Goal: Task Accomplishment & Management: Use online tool/utility

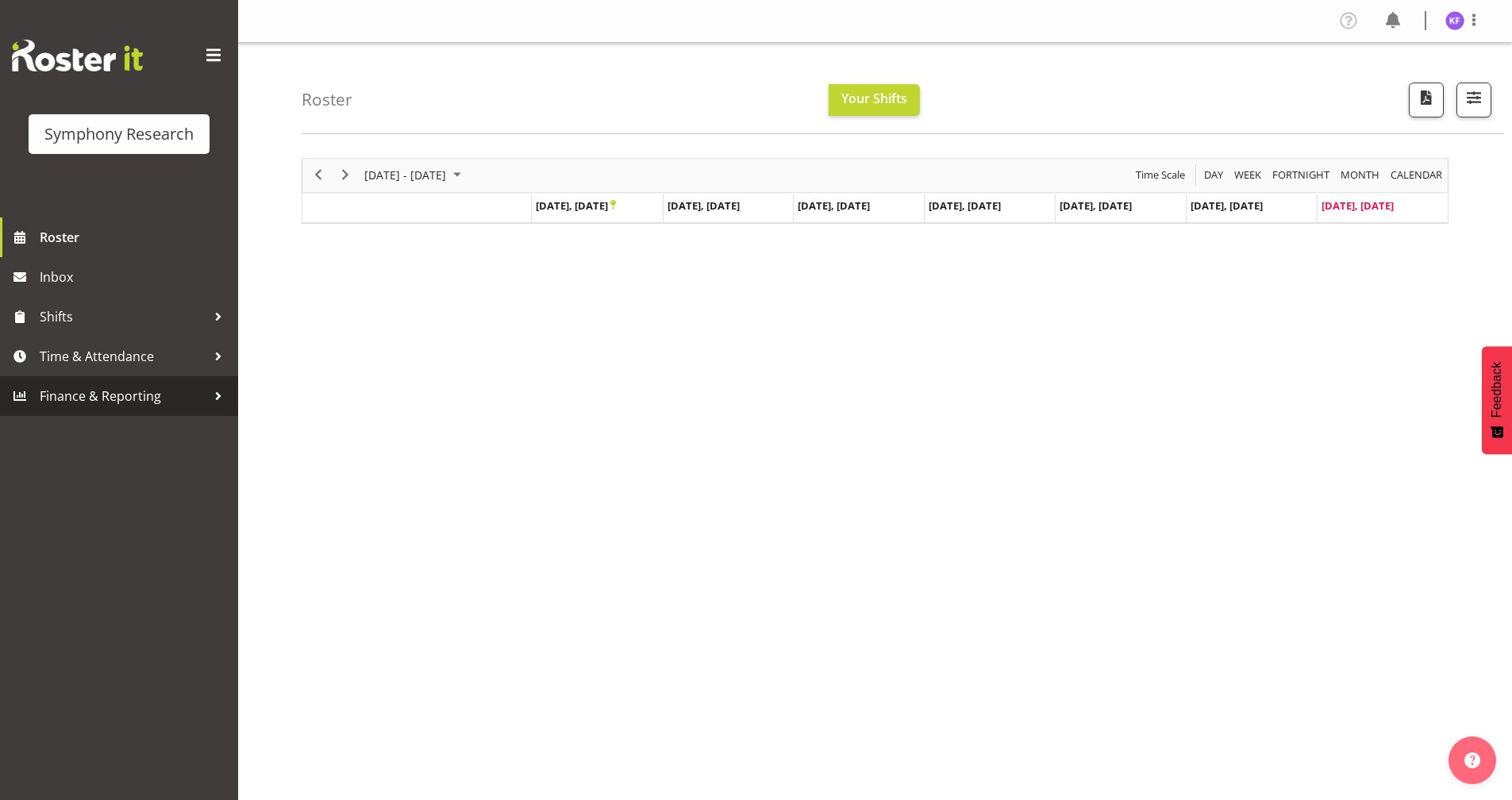
click at [129, 393] on span "Finance & Reporting" at bounding box center [123, 395] width 167 height 24
click at [130, 365] on span "Time & Attendance" at bounding box center [123, 355] width 167 height 24
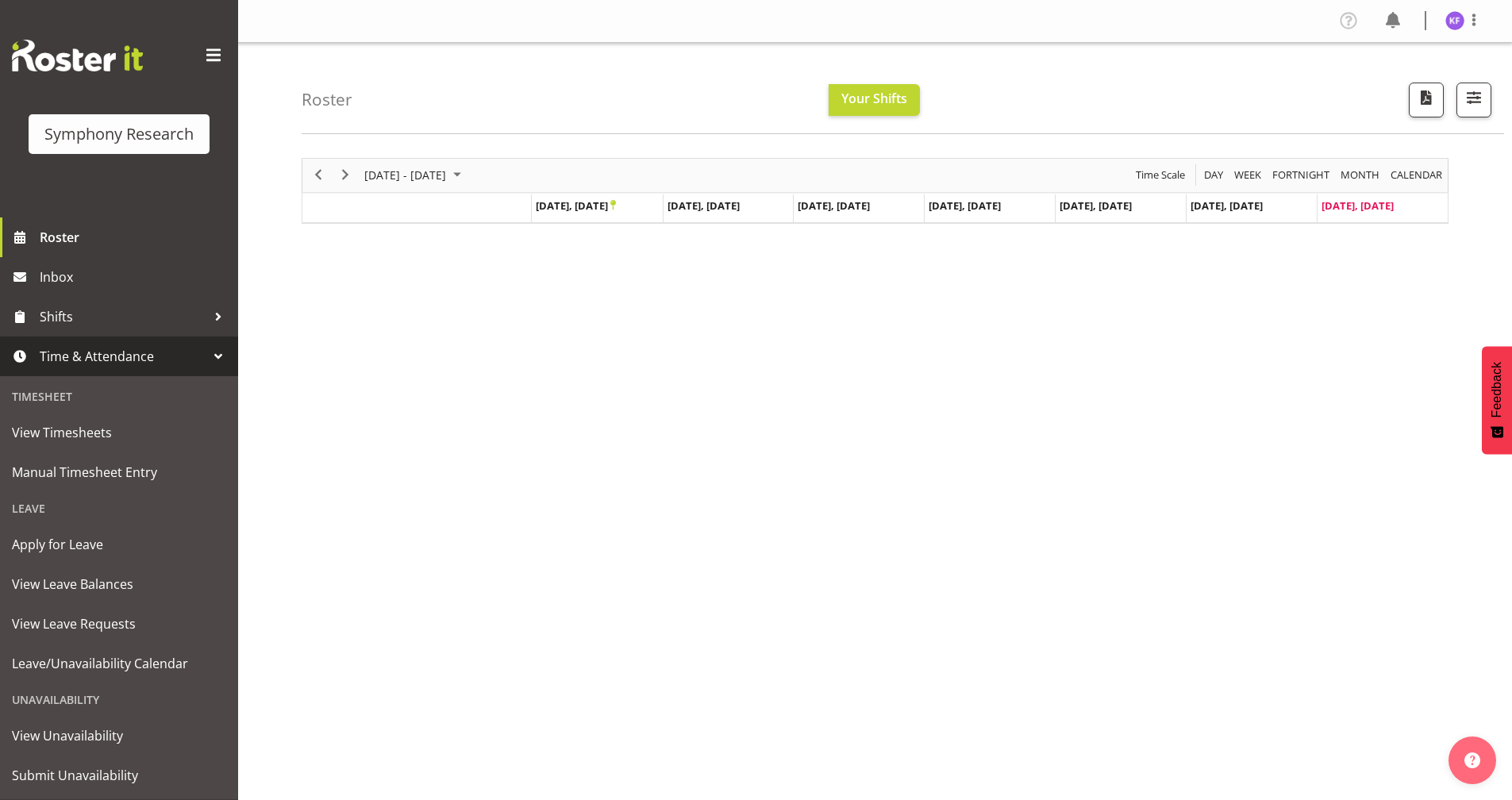
scroll to position [39, 0]
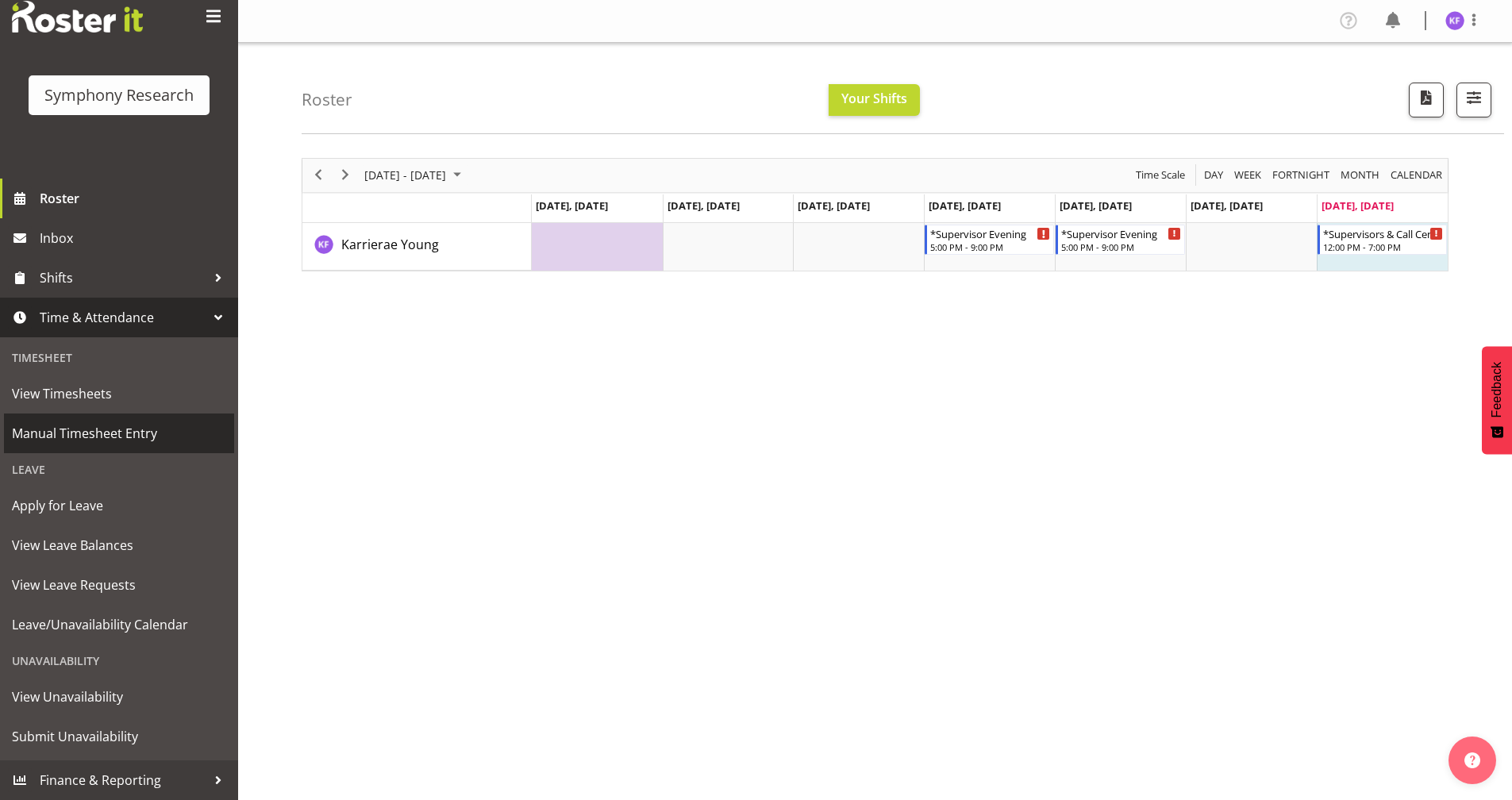
click at [102, 442] on span "Manual Timesheet Entry" at bounding box center [119, 433] width 214 height 24
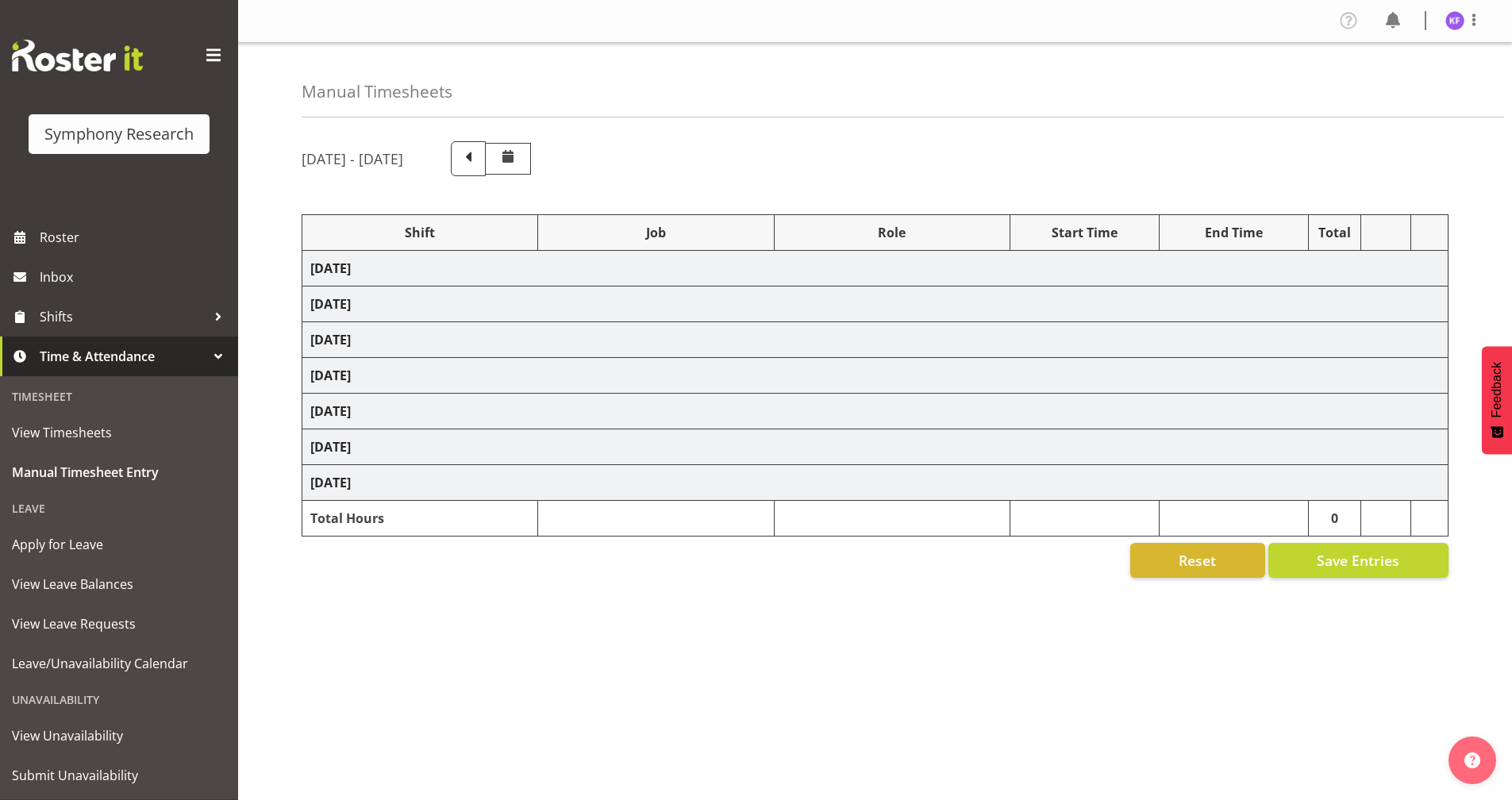
select select "48116"
select select "10499"
select select "358"
select select "48116"
select select "10527"
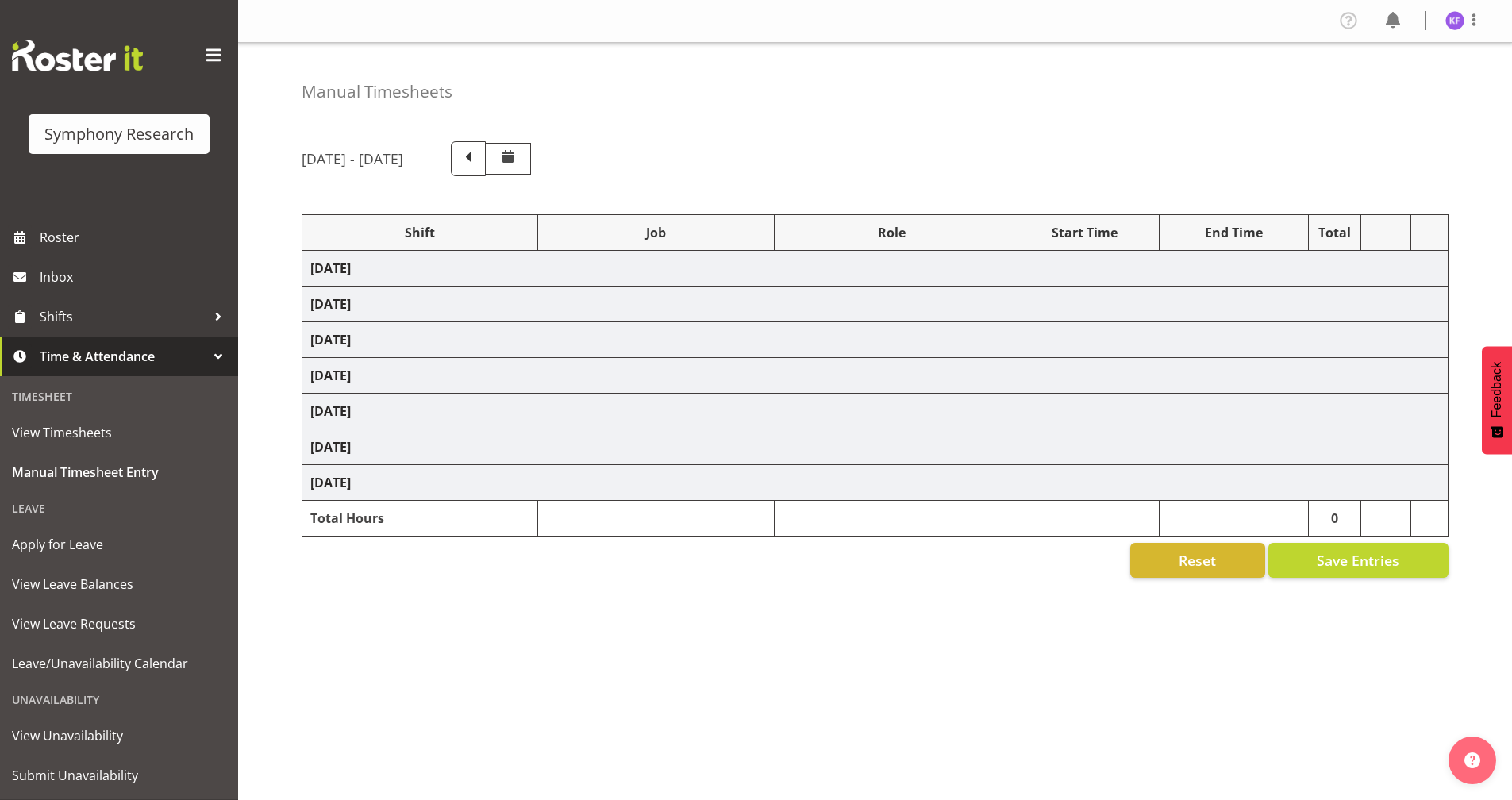
select select "358"
select select "48116"
select select "10527"
select select "358"
select select "17153"
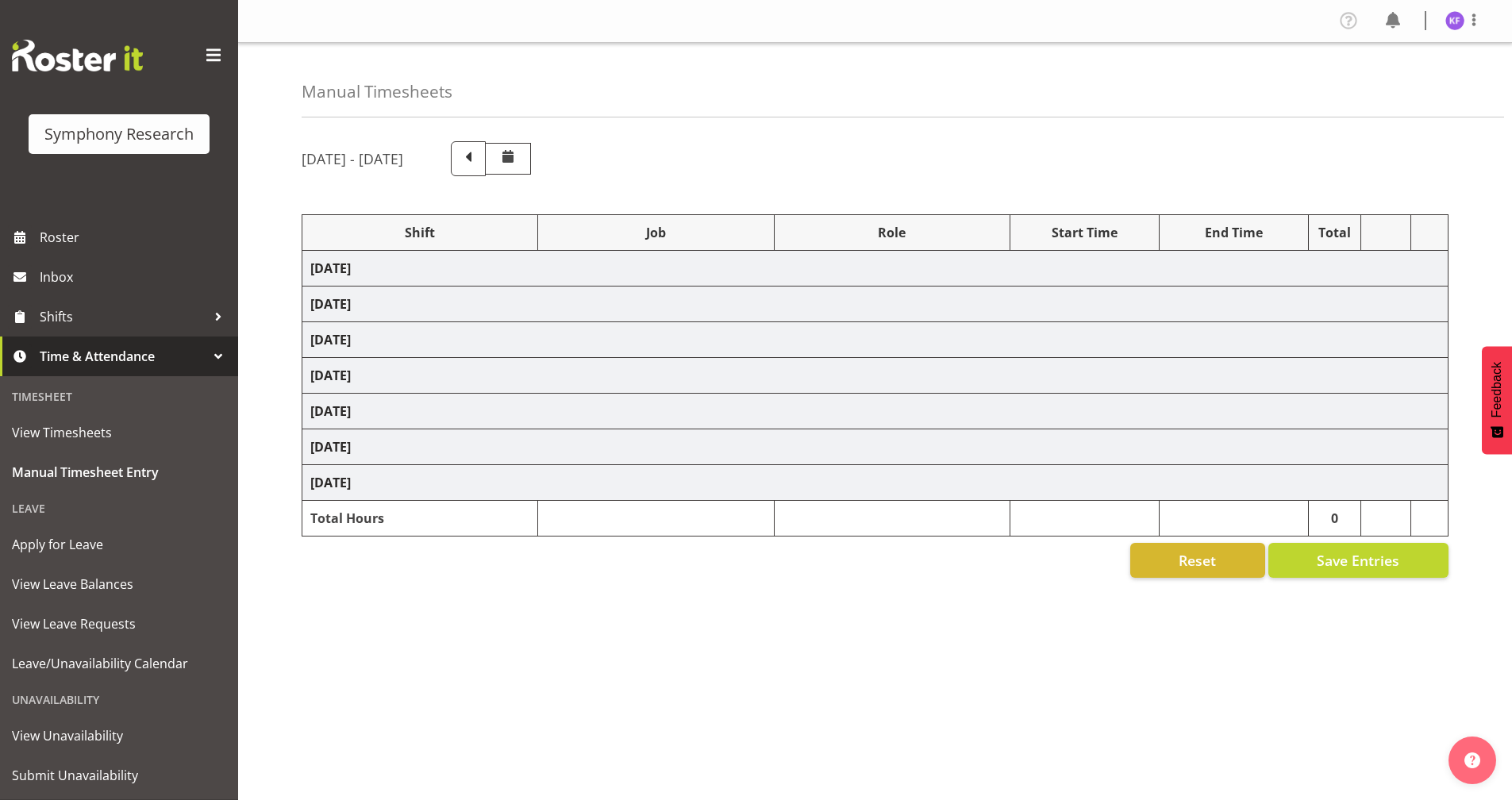
select select "10575"
select select "358"
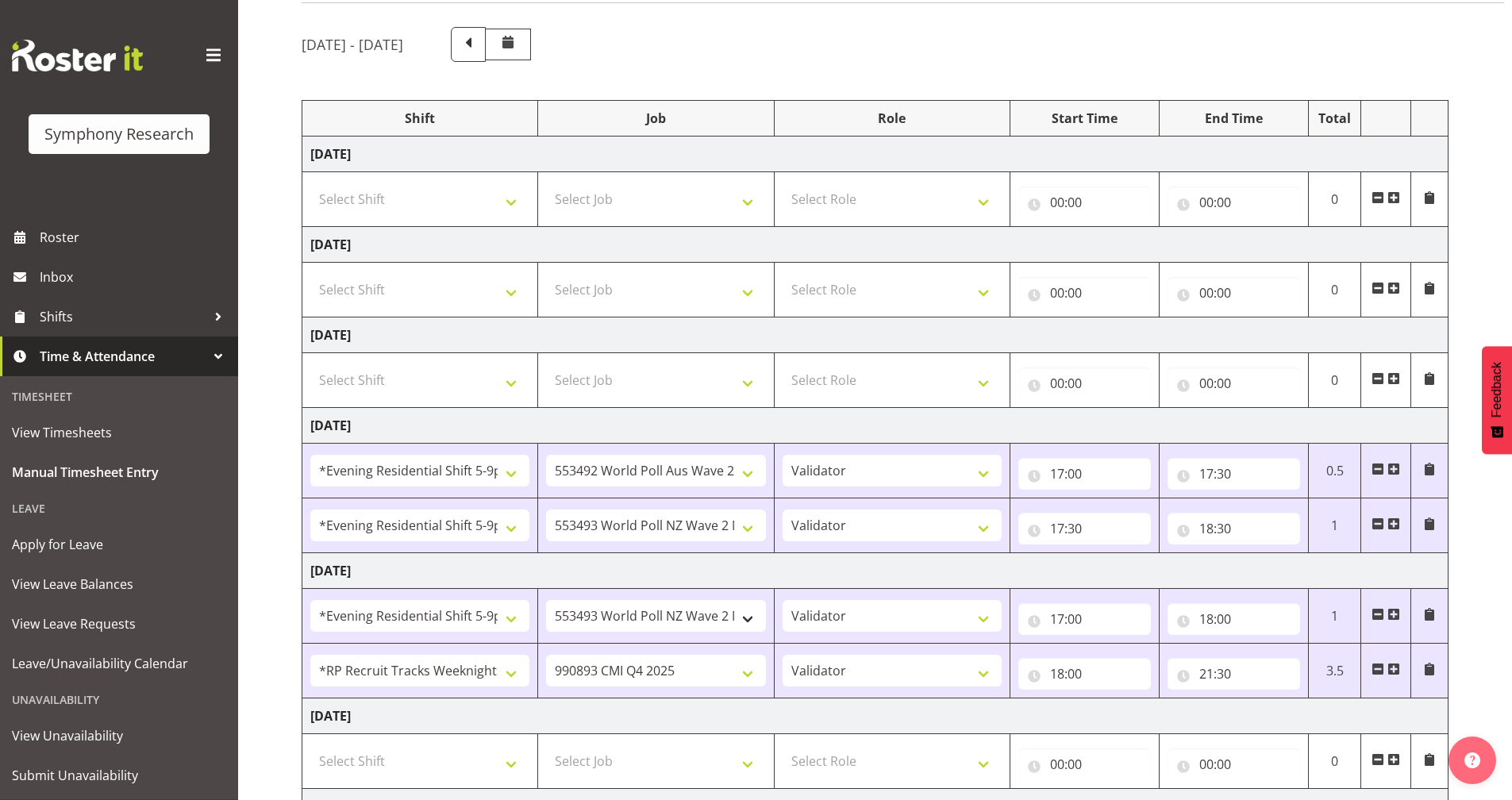
scroll to position [295, 0]
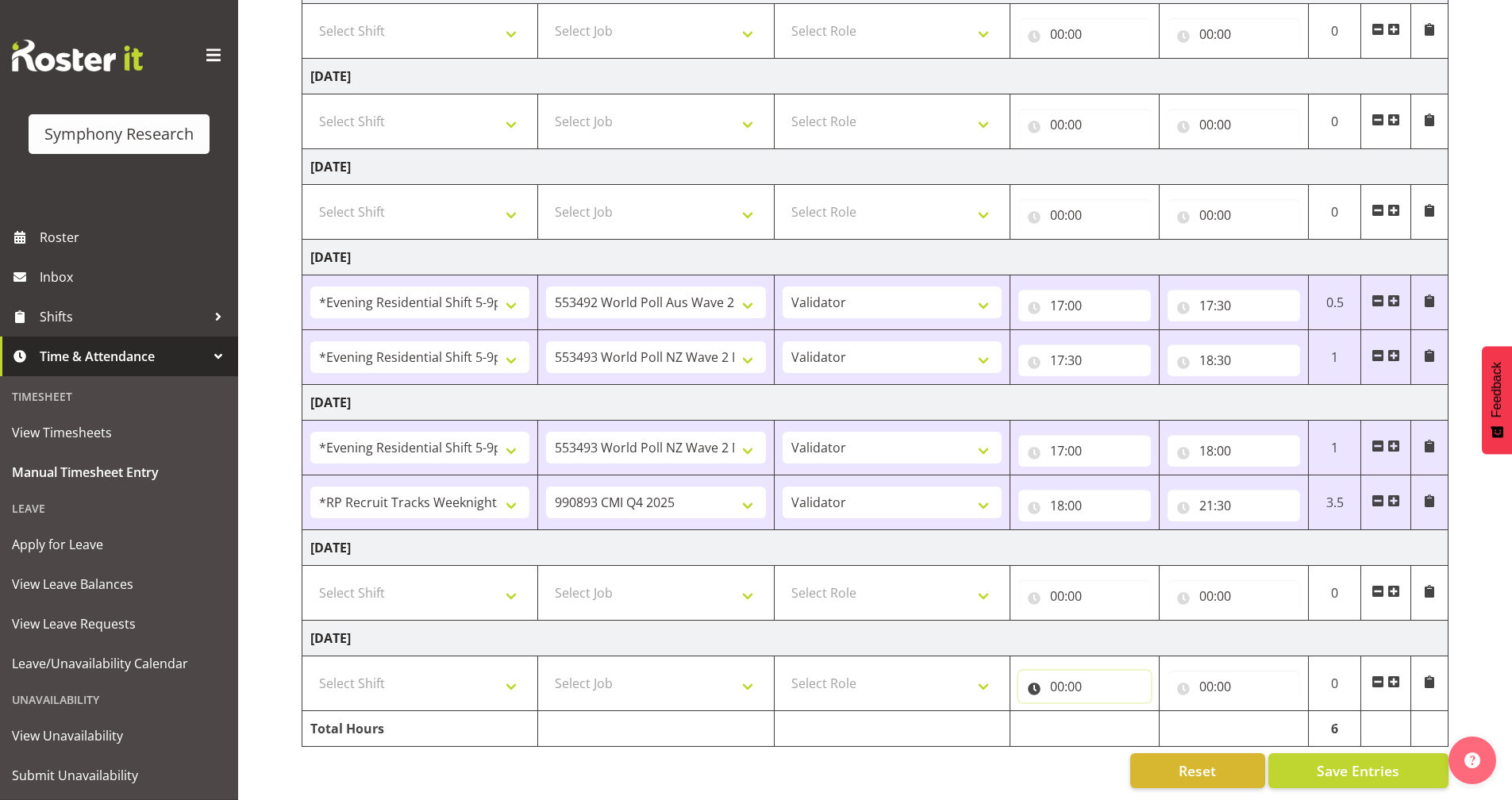
click at [1041, 680] on input "00:00" at bounding box center [1084, 685] width 133 height 31
click at [1125, 716] on select "00 01 02 03 04 05 06 07 08 09 10 11 12 13 14 15 16 17 18 19 20 21 22 23" at bounding box center [1127, 727] width 36 height 31
select select "12"
type input "12:00"
click at [1188, 676] on input "00:00" at bounding box center [1234, 685] width 133 height 31
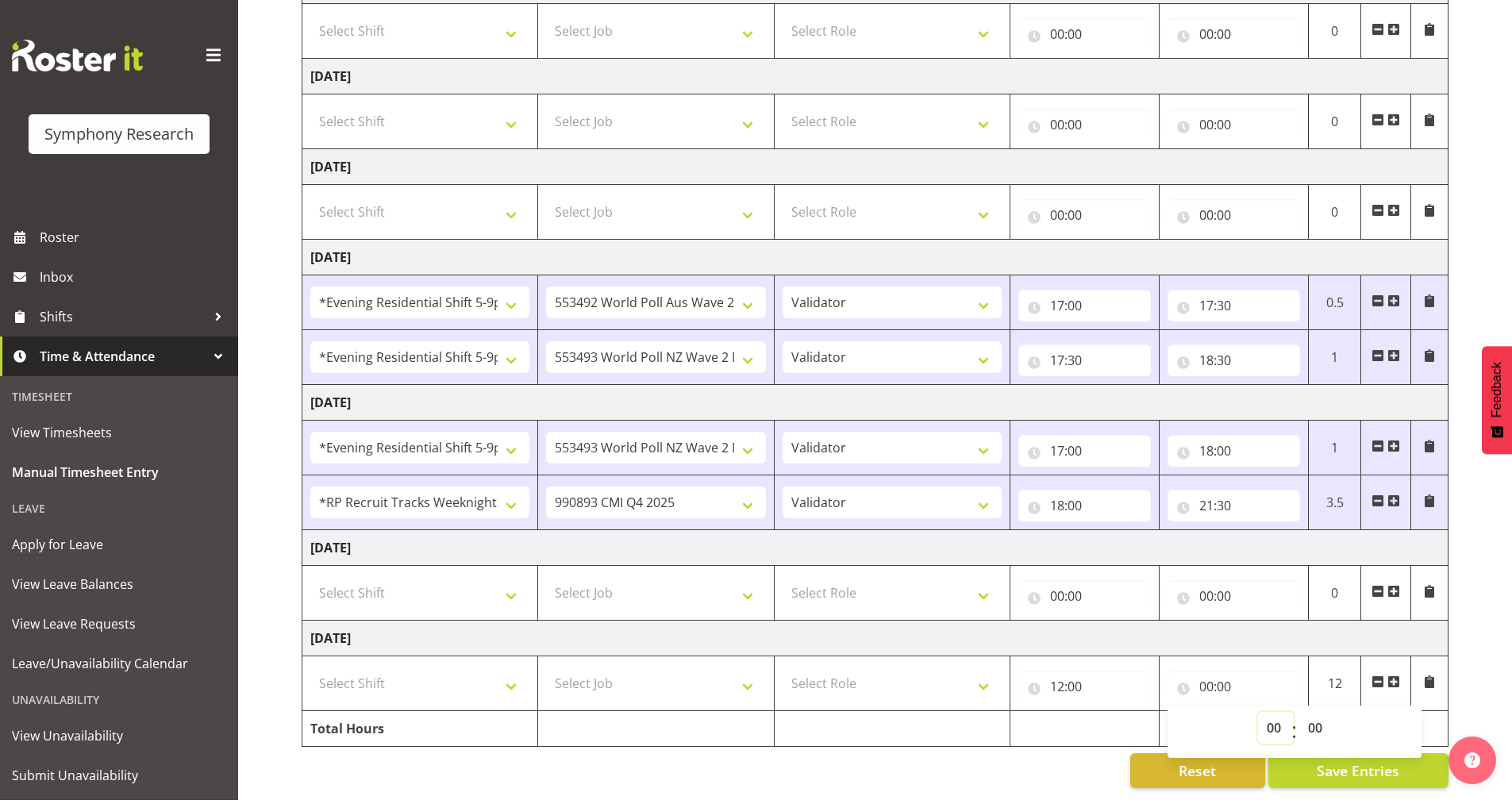
click at [1264, 713] on select "00 01 02 03 04 05 06 07 08 09 10 11 12 13 14 15 16 17 18 19 20 21 22 23" at bounding box center [1276, 727] width 36 height 31
select select "16"
type input "16:00"
click at [1074, 754] on div "Reset Save Entries" at bounding box center [875, 771] width 1147 height 35
click at [918, 675] on select "Select Role Briefing Interviewing Validator Supervisor" at bounding box center [892, 682] width 219 height 31
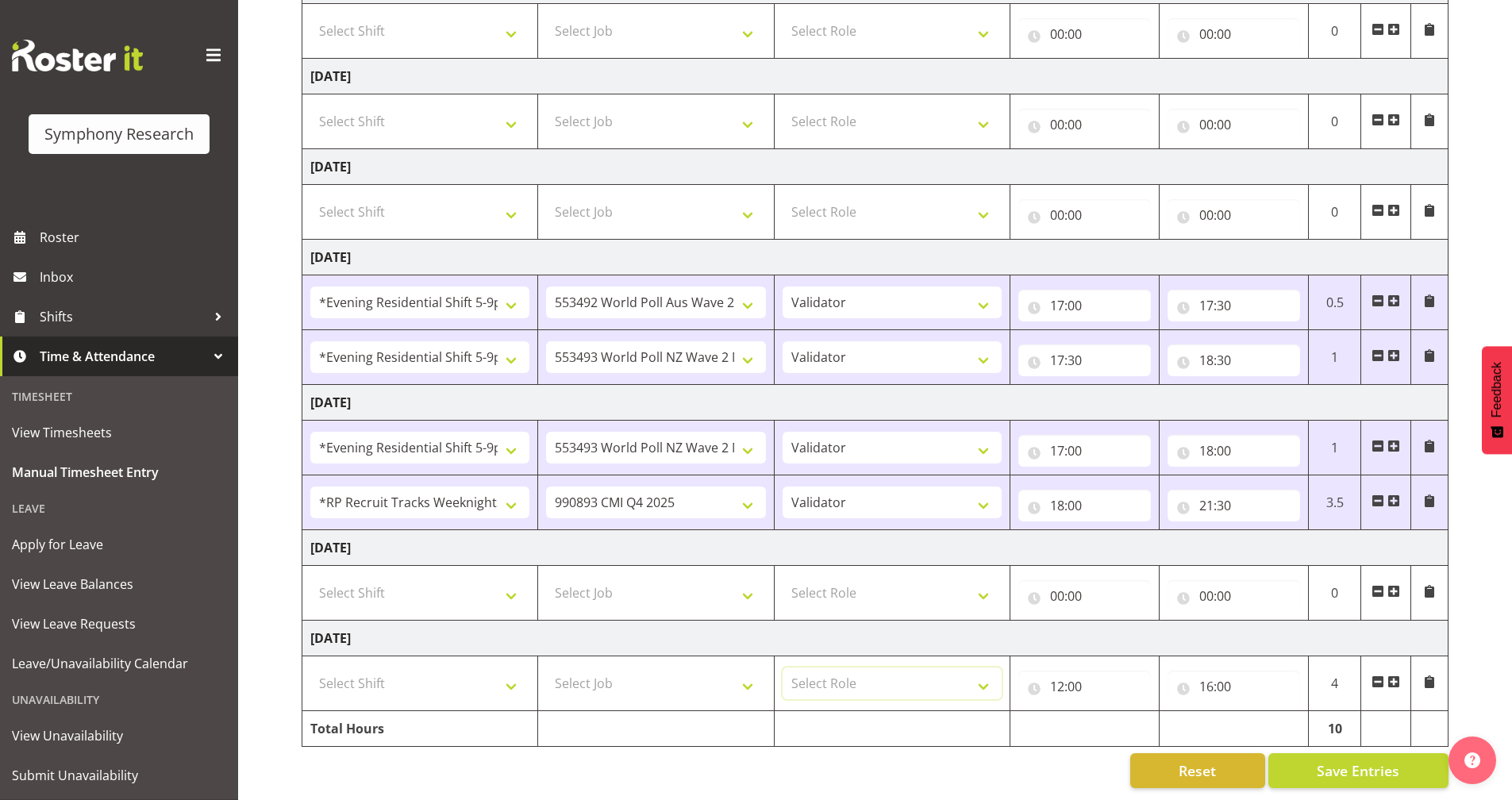
select select "358"
click at [783, 667] on select "Select Role Briefing Interviewing Validator Supervisor" at bounding box center [892, 682] width 219 height 31
click at [641, 667] on select "Select Job 550060 IF Admin 553492 World Poll Aus Wave 2 Main 2025 553493 World …" at bounding box center [655, 682] width 219 height 31
select select "10587"
click at [546, 667] on select "Select Job 550060 IF Admin 553492 World Poll Aus Wave 2 Main 2025 553493 World …" at bounding box center [655, 682] width 219 height 31
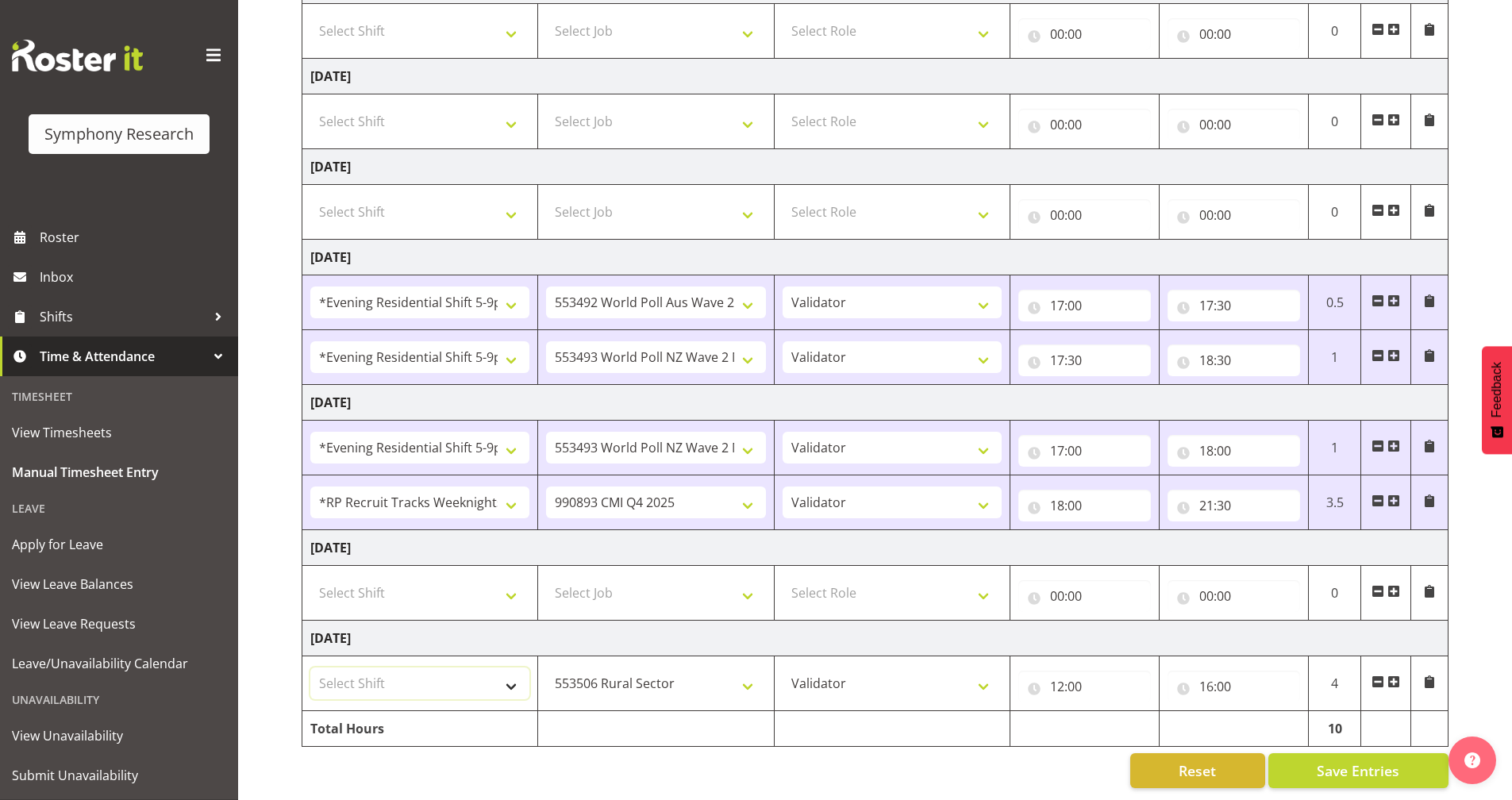
click at [427, 672] on select "Select Shift !!Weekend Residential (Roster IT Shift Label) *Business 9/10am ~ 4…" at bounding box center [419, 682] width 219 height 31
click at [705, 622] on td "[DATE]" at bounding box center [875, 639] width 1146 height 36
click at [469, 667] on select "Select Shift !!Weekend Residential (Roster IT Shift Label) *Business 9/10am ~ 4…" at bounding box center [419, 682] width 219 height 31
click at [670, 627] on td "[DATE]" at bounding box center [875, 639] width 1146 height 36
click at [470, 669] on select "Select Shift !!Weekend Residential (Roster IT Shift Label) *Business 9/10am ~ 4…" at bounding box center [419, 682] width 219 height 31
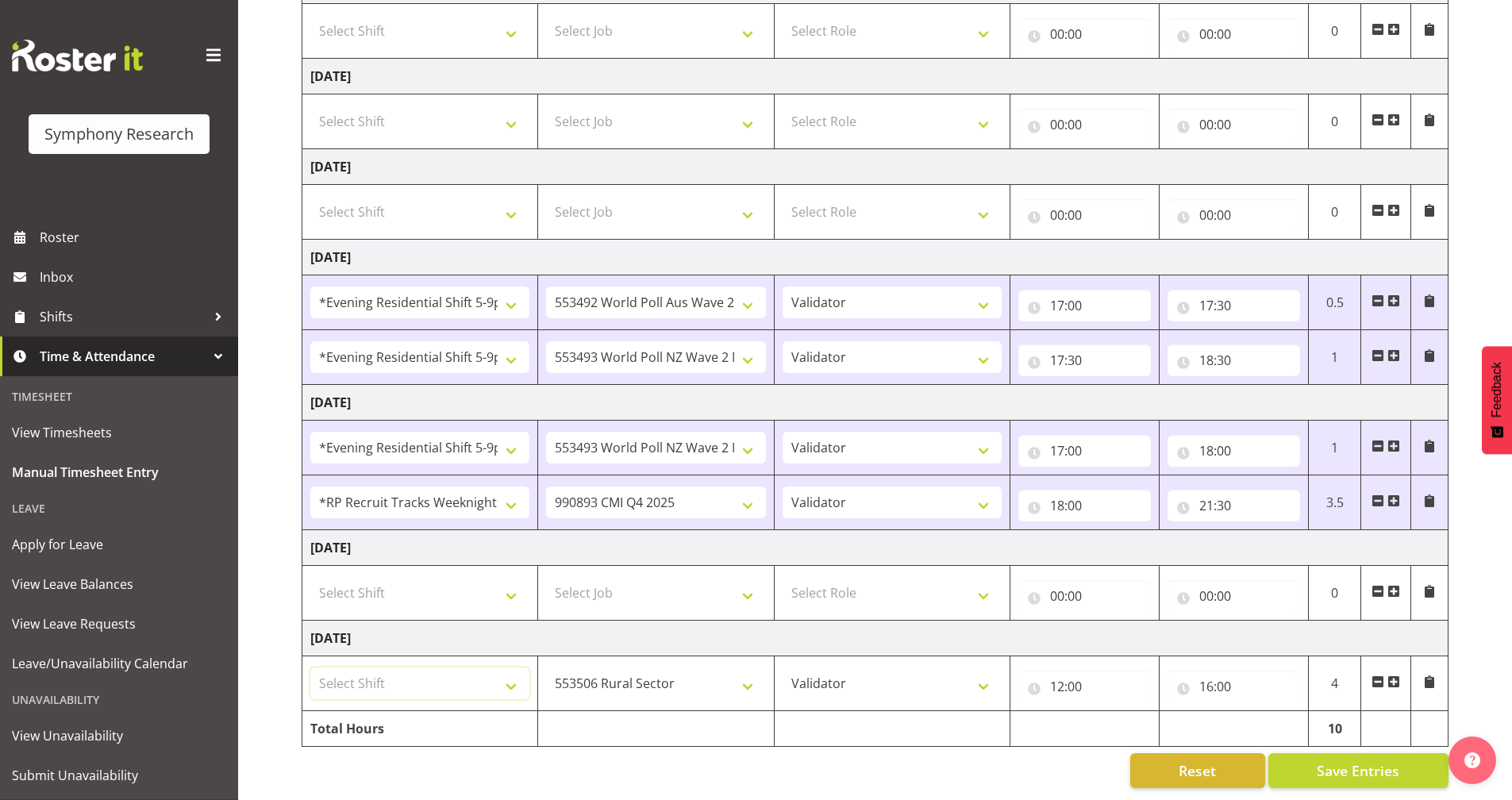
select select "81299"
click at [310, 667] on select "Select Shift !!Weekend Residential (Roster IT Shift Label) *Business 9/10am ~ 4…" at bounding box center [419, 682] width 219 height 31
click at [1361, 760] on span "Save Entries" at bounding box center [1357, 771] width 82 height 21
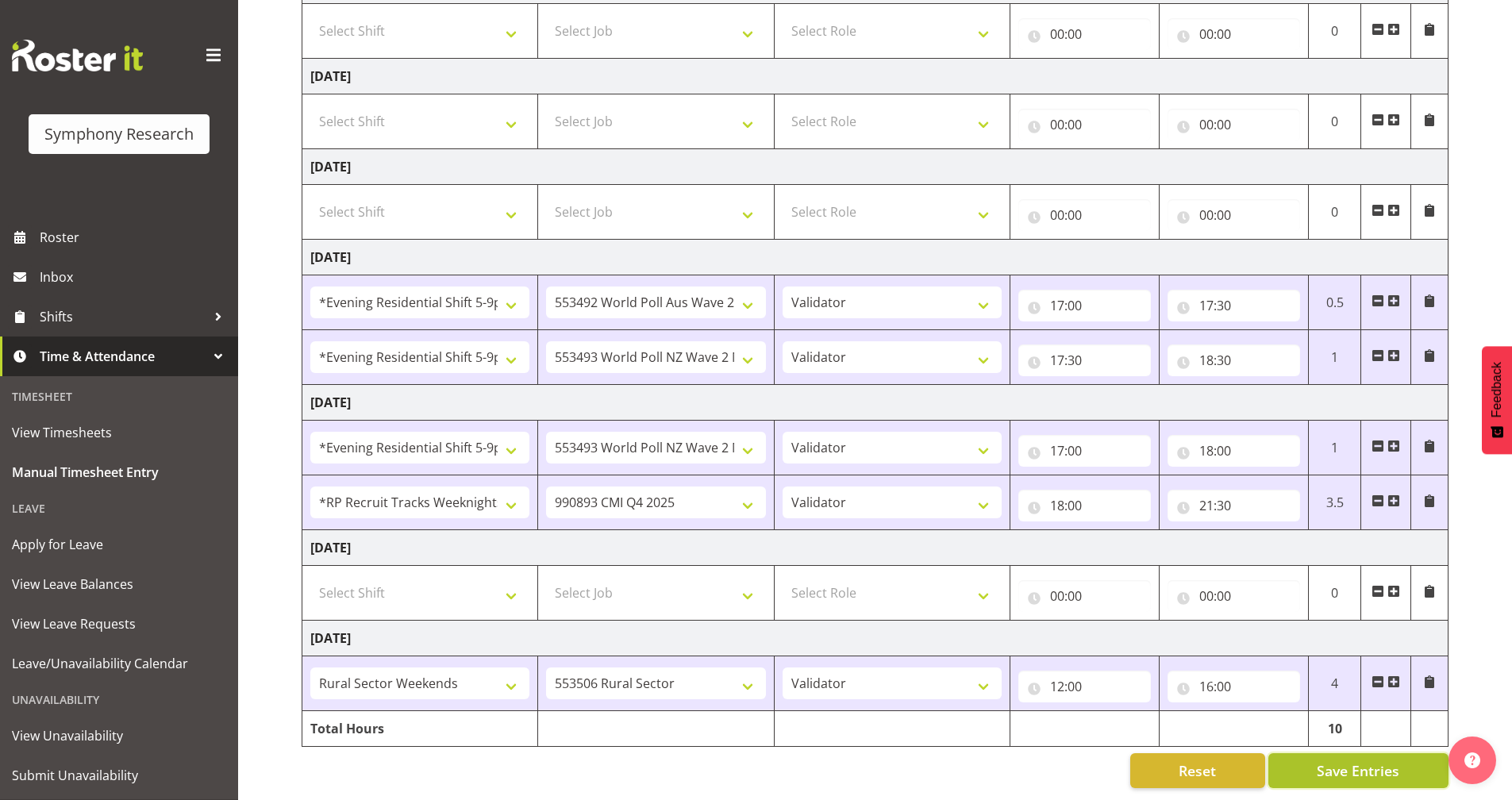
click at [1370, 760] on span "Save Entries" at bounding box center [1357, 771] width 82 height 21
